Goal: Information Seeking & Learning: Check status

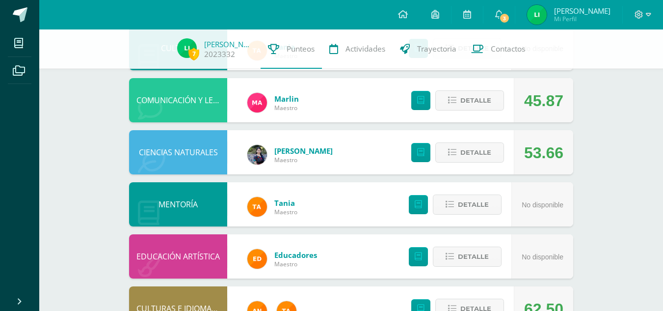
scroll to position [532, 0]
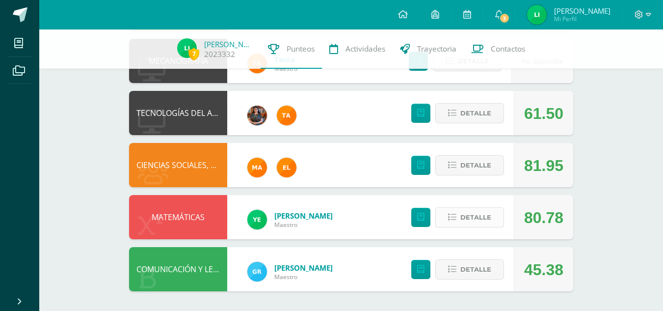
click at [479, 222] on span "Detalle" at bounding box center [475, 217] width 31 height 18
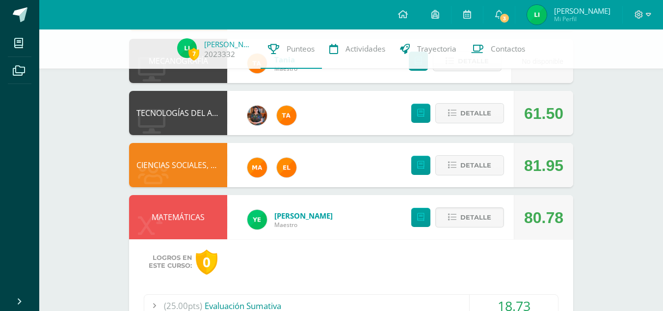
scroll to position [678, 0]
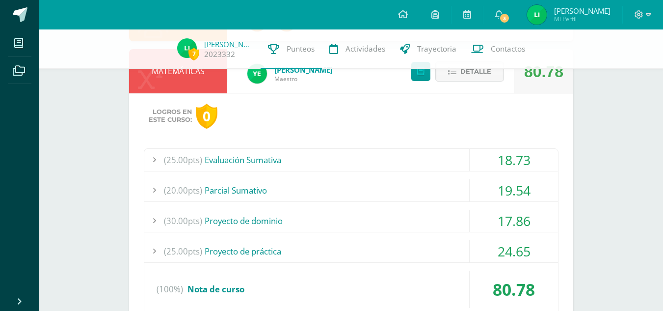
click at [379, 146] on div "Logros en este curso: 0 (25.00pts) Evaluación Sumativa 18.73 (25.0pts) Evaluaci…" at bounding box center [351, 218] width 444 height 250
click at [381, 152] on div "(25.00pts) Evaluación Sumativa" at bounding box center [351, 160] width 414 height 22
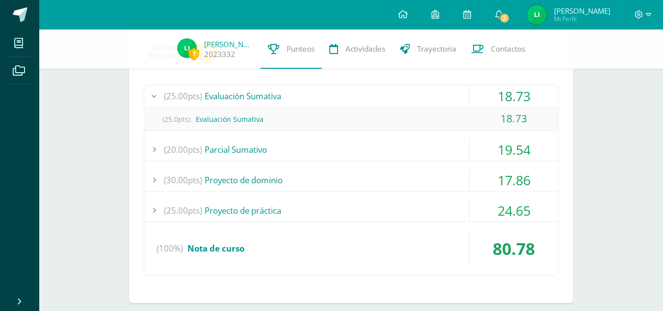
scroll to position [768, 0]
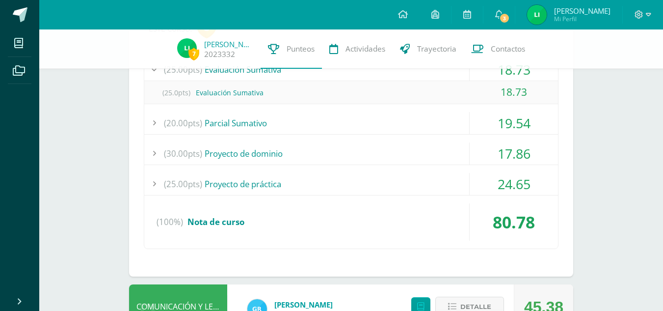
click at [337, 126] on div "(20.00pts) Parcial Sumativo" at bounding box center [351, 123] width 414 height 22
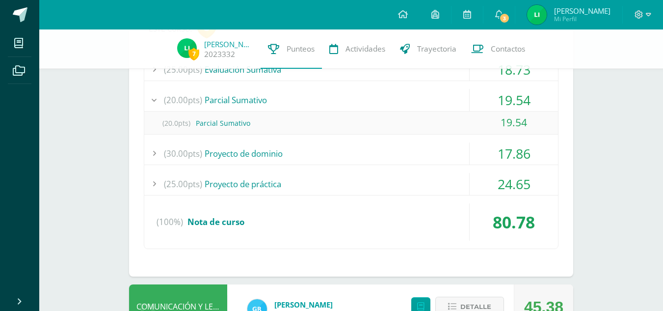
click at [331, 155] on div "(30.00pts) Proyecto de dominio" at bounding box center [351, 153] width 414 height 22
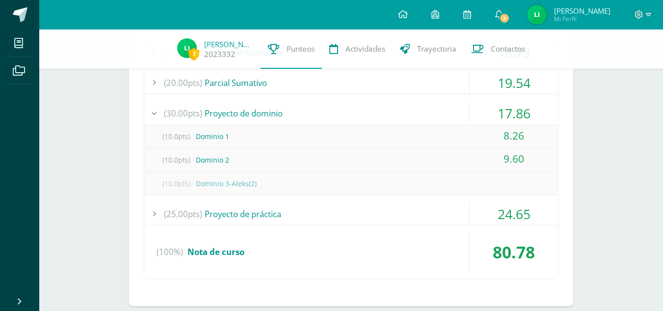
scroll to position [787, 0]
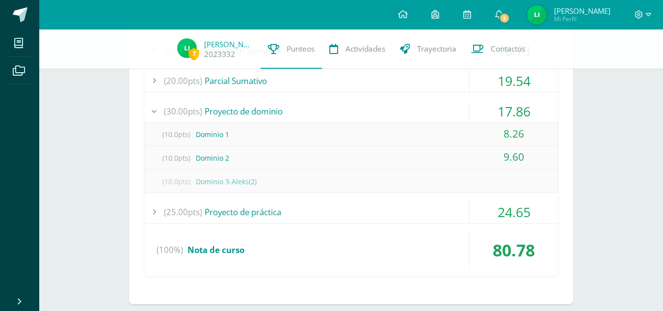
click at [313, 206] on div "(25.00pts) Proyecto de práctica" at bounding box center [351, 212] width 414 height 22
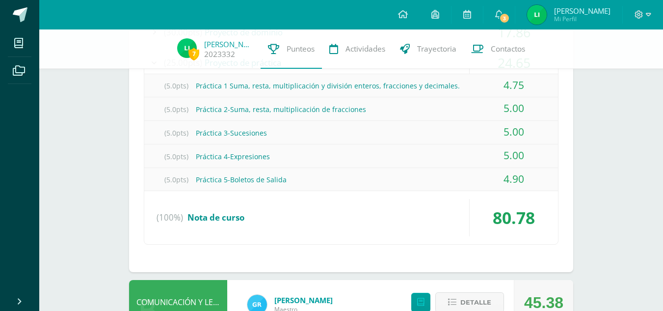
scroll to position [873, 0]
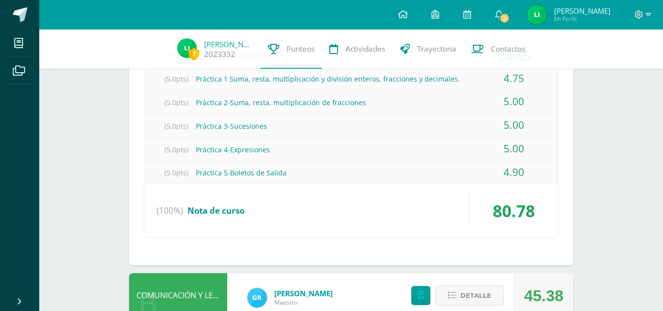
click at [252, 209] on div "(100%) Nota de curso" at bounding box center [351, 210] width 414 height 37
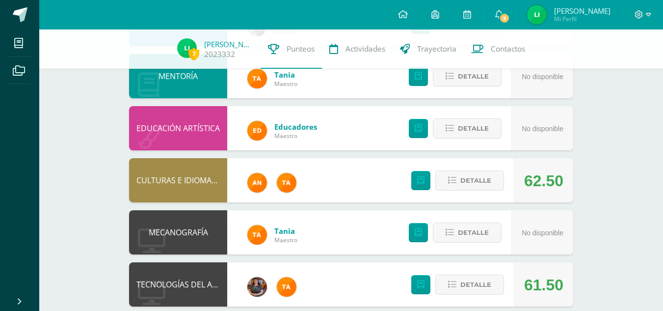
scroll to position [353, 0]
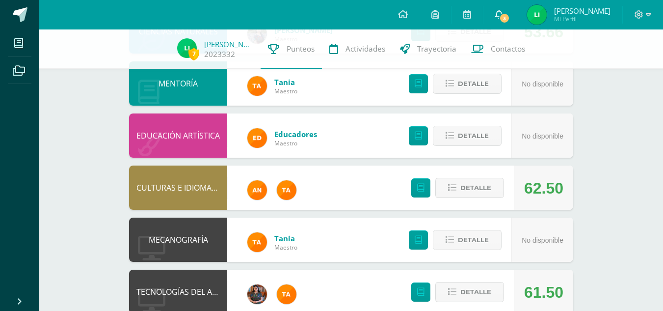
click at [508, 22] on link "3" at bounding box center [498, 14] width 31 height 29
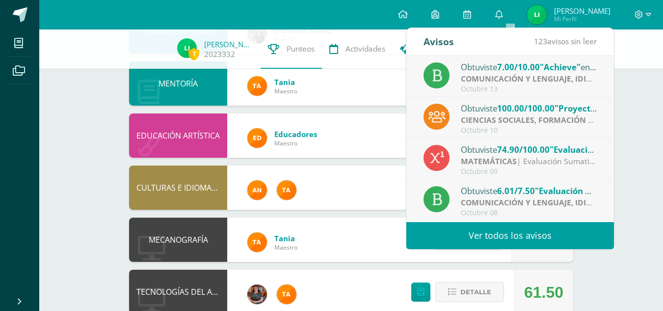
click at [474, 180] on div "Obtuviste 6.01/7.50 "Evaluación final de unidad (escrito)" en COMUNICACIÓN Y LE…" at bounding box center [510, 199] width 208 height 41
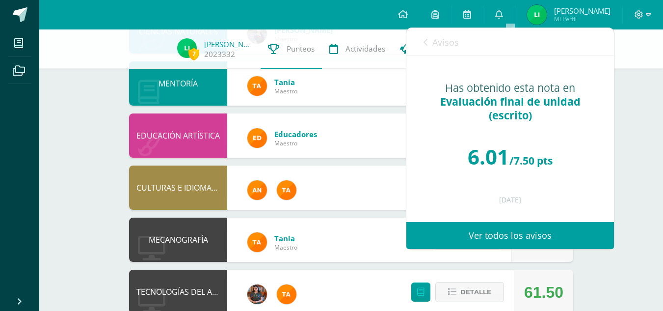
scroll to position [21, 0]
